Goal: Task Accomplishment & Management: Manage account settings

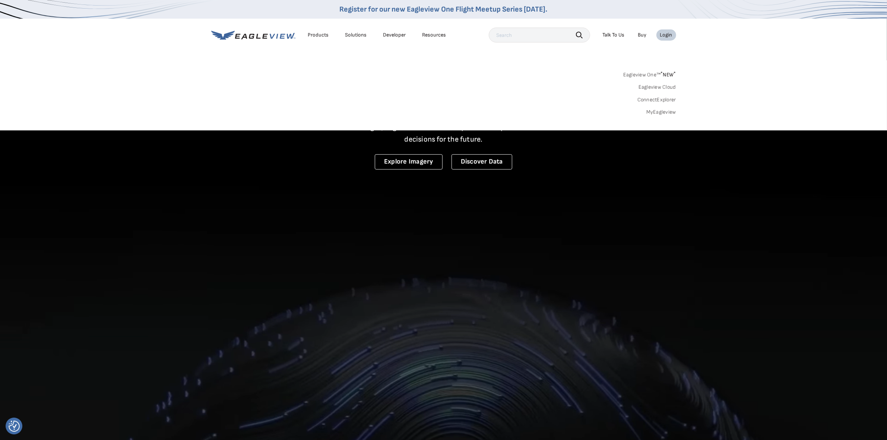
click at [672, 113] on link "MyEagleview" at bounding box center [661, 112] width 30 height 7
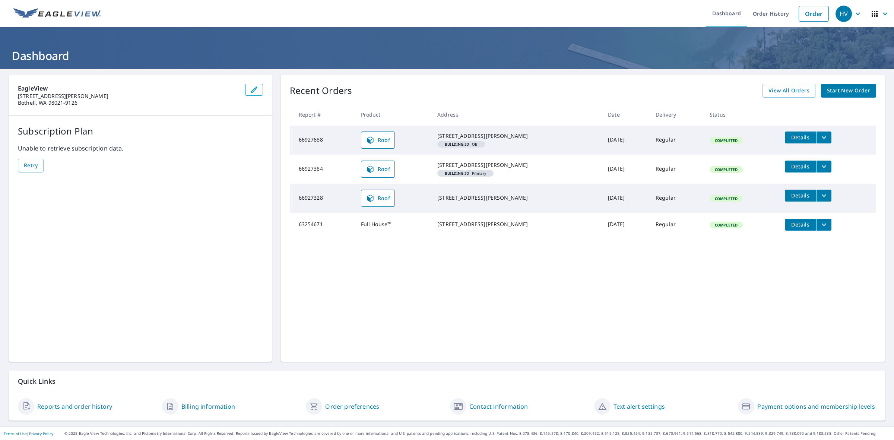
drag, startPoint x: 582, startPoint y: 310, endPoint x: 589, endPoint y: 305, distance: 8.9
click at [582, 310] on div "Recent Orders View All Orders Start New Order Report # Product Address Date Del…" at bounding box center [583, 218] width 604 height 287
click at [820, 135] on icon "filesDropdownBtn-66927688" at bounding box center [824, 137] width 9 height 9
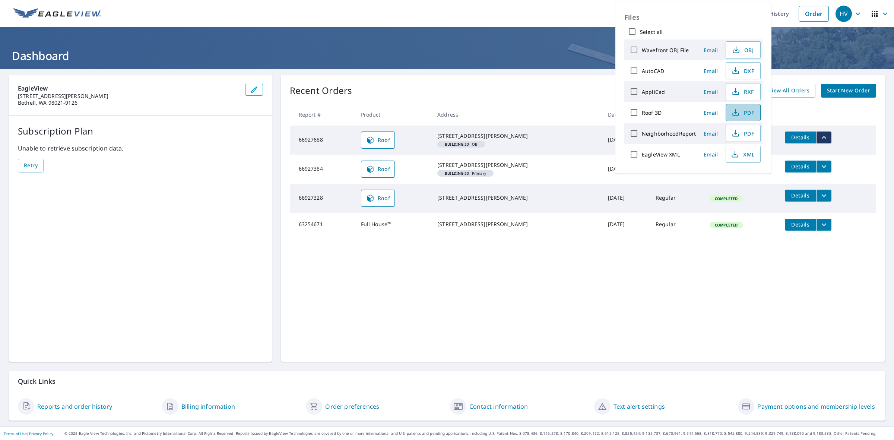
click at [738, 116] on icon "button" at bounding box center [735, 114] width 6 height 3
drag, startPoint x: 576, startPoint y: 15, endPoint x: 569, endPoint y: 0, distance: 16.2
click at [572, 6] on ul "Dashboard Order History Order" at bounding box center [469, 13] width 727 height 27
